Goal: Information Seeking & Learning: Learn about a topic

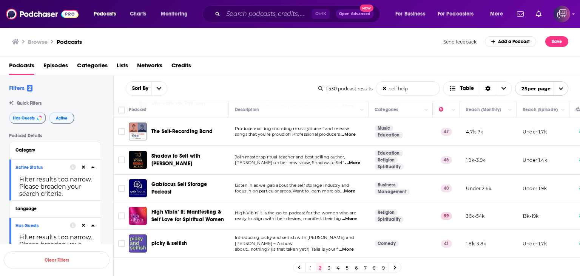
scroll to position [76, 0]
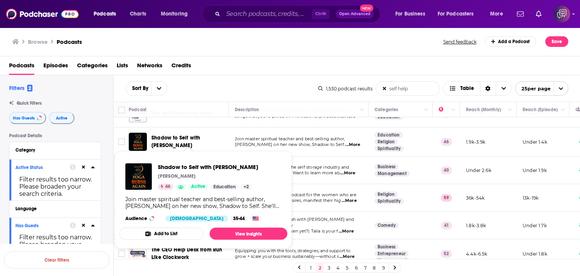
drag, startPoint x: 158, startPoint y: 160, endPoint x: 258, endPoint y: 161, distance: 99.7
click at [258, 161] on div "Shadow to Self with [PERSON_NAME] 46 Active Education + 2 Join master spiritual…" at bounding box center [203, 192] width 168 height 70
copy span "Shadow to Self with [PERSON_NAME]"
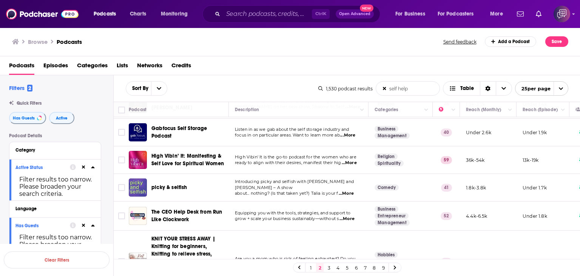
scroll to position [151, 0]
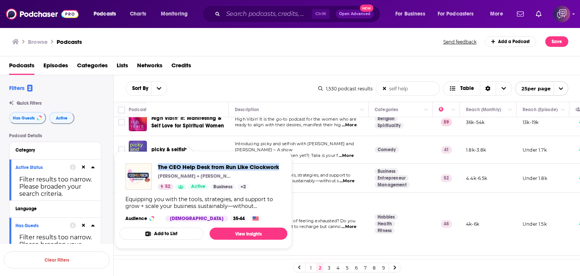
drag, startPoint x: 156, startPoint y: 160, endPoint x: 280, endPoint y: 160, distance: 124.6
click at [280, 160] on div "The CEO Help Desk from Run Like Clockwork [PERSON_NAME] + [PERSON_NAME] 52 Acti…" at bounding box center [203, 192] width 168 height 70
copy span "The CEO Help Desk from Run Like Clockwork"
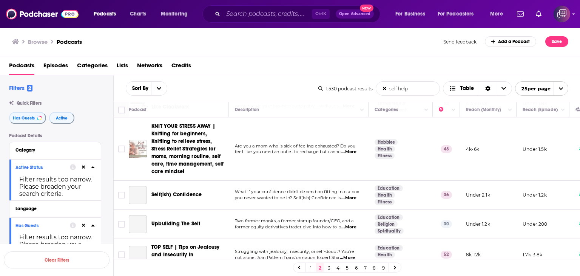
scroll to position [227, 0]
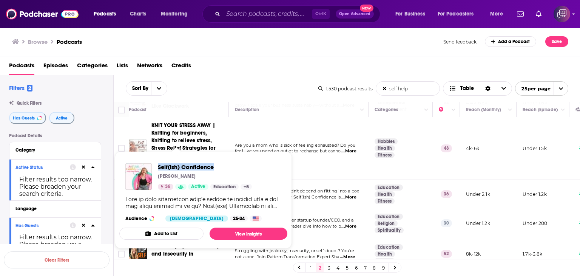
drag, startPoint x: 156, startPoint y: 161, endPoint x: 217, endPoint y: 162, distance: 61.6
click at [217, 162] on div "Self(ish) Confidence [PERSON_NAME] 36 Active Education + 5 Audience [DEMOGRAPHI…" at bounding box center [203, 192] width 168 height 70
copy span "Self(ish) Confidence"
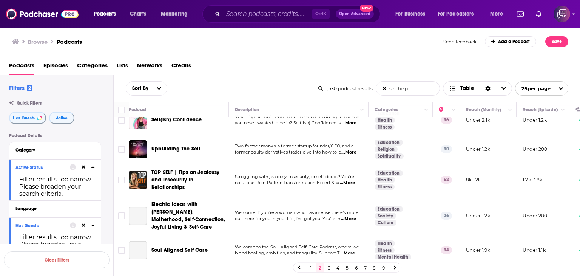
scroll to position [302, 0]
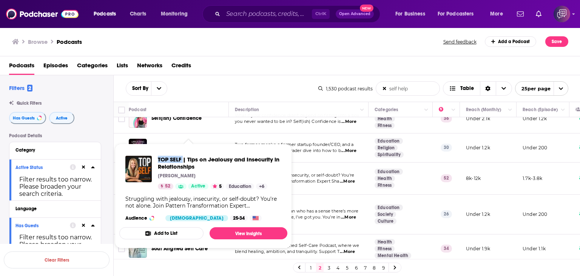
drag, startPoint x: 156, startPoint y: 152, endPoint x: 183, endPoint y: 151, distance: 27.2
click at [183, 151] on div "TOP SELF | Tips on Jealousy and Insecurity in Relationships [PERSON_NAME] 52 Ac…" at bounding box center [203, 188] width 168 height 77
copy span "TOP SELF"
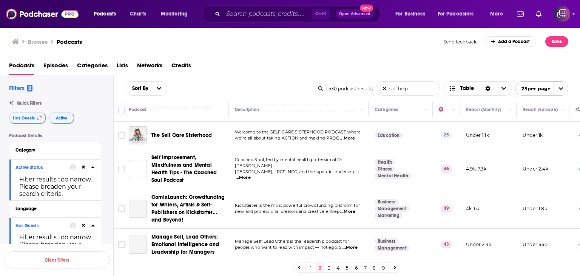
scroll to position [657, 0]
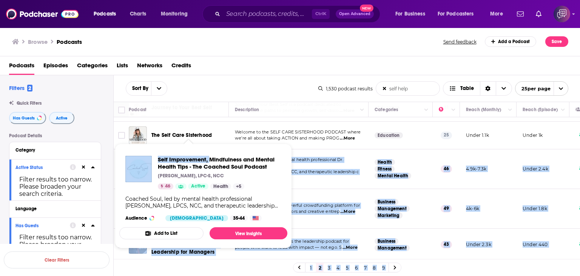
drag, startPoint x: 147, startPoint y: 144, endPoint x: 210, endPoint y: 159, distance: 64.1
click at [210, 159] on div "Podcasts Charts Monitoring Ctrl K Open Advanced New For Business For Podcasters…" at bounding box center [290, 138] width 580 height 276
drag, startPoint x: 175, startPoint y: 151, endPoint x: 171, endPoint y: 150, distance: 4.5
click at [175, 151] on div "Self Improvement, Mindfulness and Mental Health Tips - The Coached Soul Podcast…" at bounding box center [203, 188] width 168 height 77
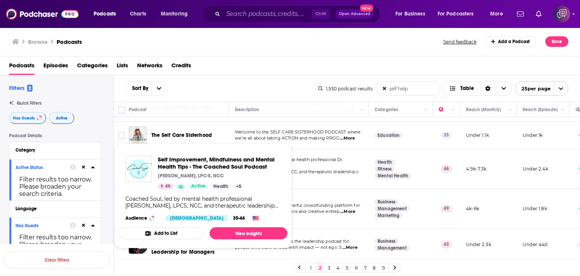
click at [219, 37] on div "Browse Podcasts" at bounding box center [228, 41] width 432 height 11
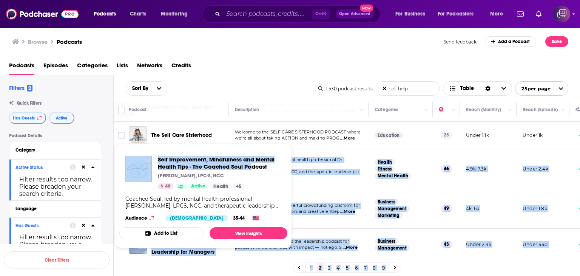
drag, startPoint x: 150, startPoint y: 147, endPoint x: 251, endPoint y: 161, distance: 102.2
click at [253, 164] on div "Podcasts Charts Monitoring Ctrl K Open Advanced New For Business For Podcasters…" at bounding box center [290, 138] width 580 height 276
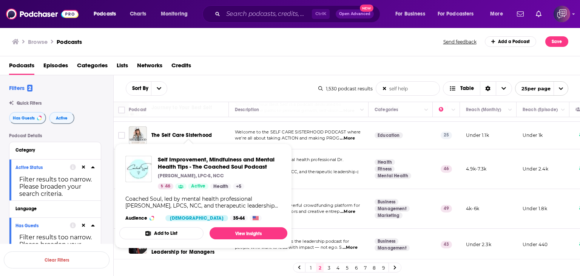
click at [213, 37] on div "Browse Podcasts" at bounding box center [228, 41] width 432 height 11
drag, startPoint x: 157, startPoint y: 153, endPoint x: 187, endPoint y: 168, distance: 33.4
click at [187, 168] on div "Self Improvement, Mindfulness and Mental Health Tips - The Coached Soul Podcast…" at bounding box center [203, 188] width 168 height 77
copy span "Self Improvement, Mindfulness and Mental Health Tips"
